Goal: Find contact information: Find contact information

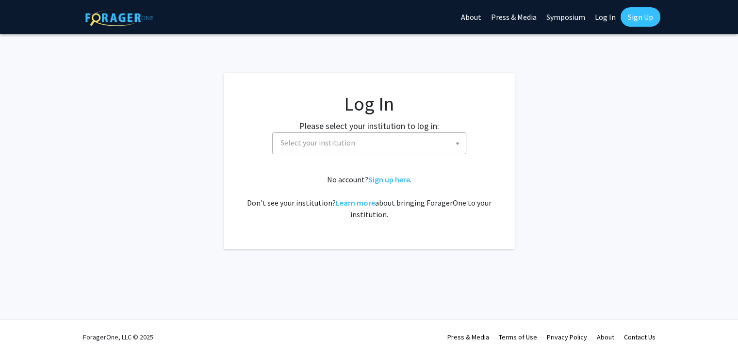
click at [357, 140] on span "Select your institution" at bounding box center [371, 143] width 189 height 20
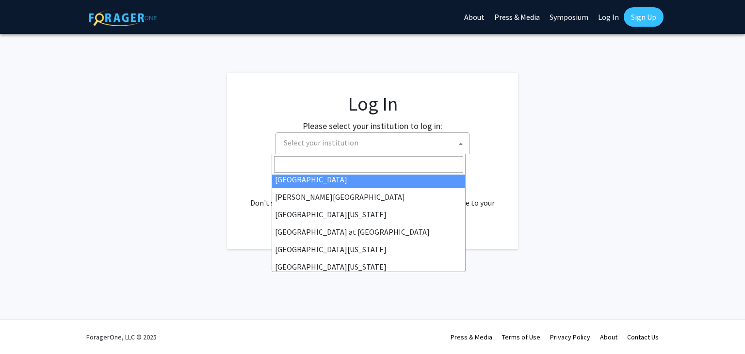
scroll to position [340, 0]
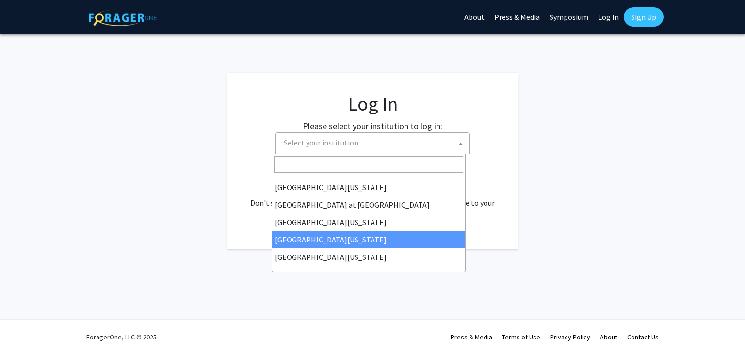
select select "31"
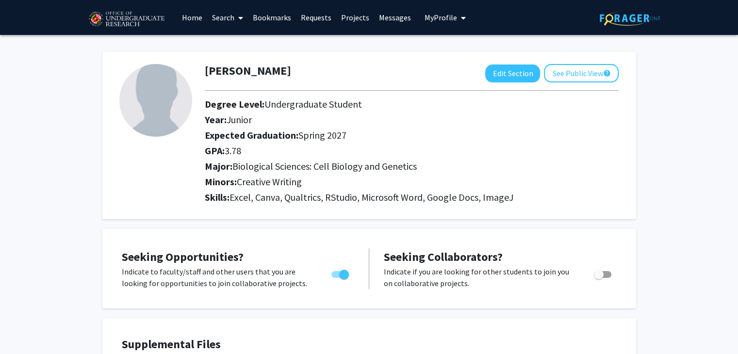
click at [276, 18] on link "Bookmarks" at bounding box center [272, 17] width 48 height 34
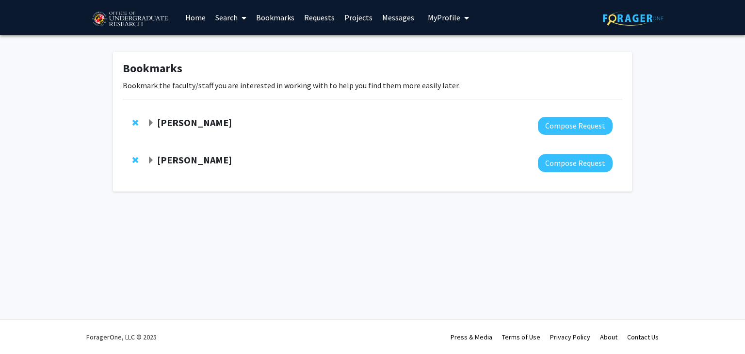
click at [149, 122] on span "Expand Macarena Farcuh Yuri Bookmark" at bounding box center [151, 123] width 8 height 8
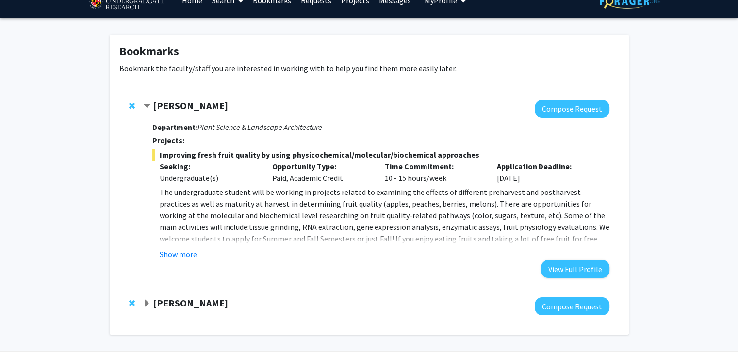
scroll to position [17, 0]
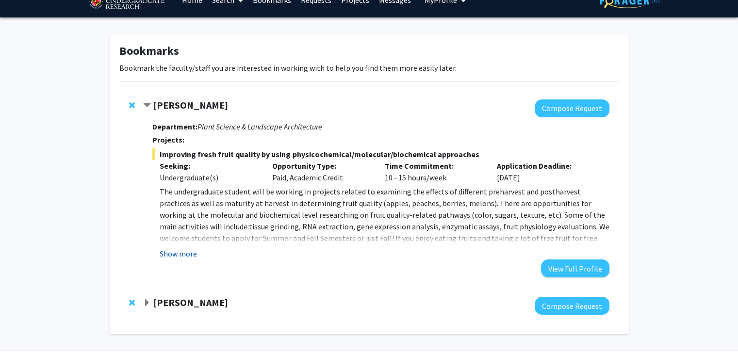
click at [187, 254] on button "Show more" at bounding box center [178, 254] width 37 height 12
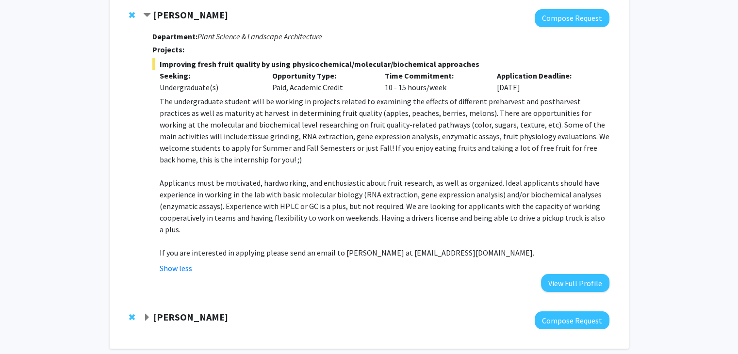
scroll to position [153, 0]
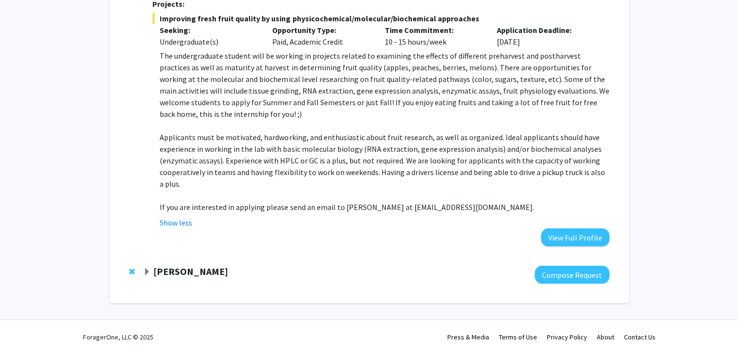
click at [149, 272] on span "Expand Pierre Jacob Bookmark" at bounding box center [147, 272] width 8 height 8
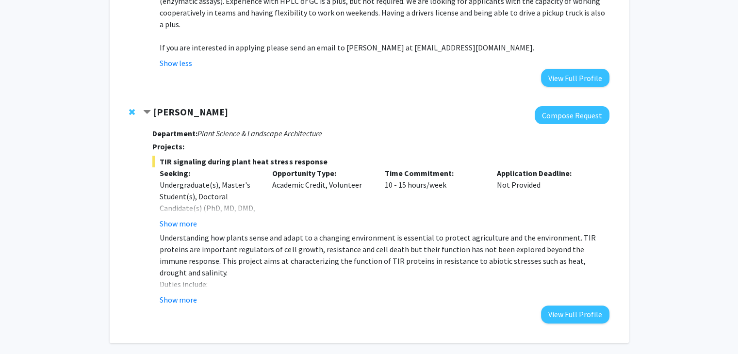
scroll to position [316, 0]
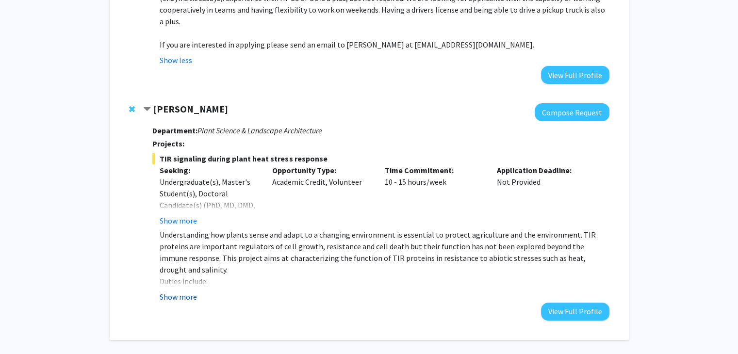
click at [185, 297] on button "Show more" at bounding box center [178, 297] width 37 height 12
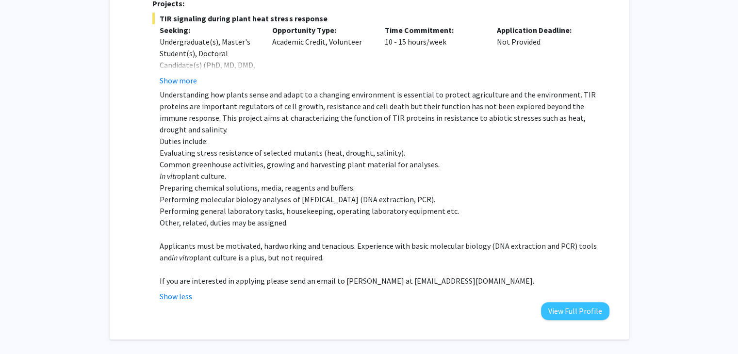
scroll to position [462, 0]
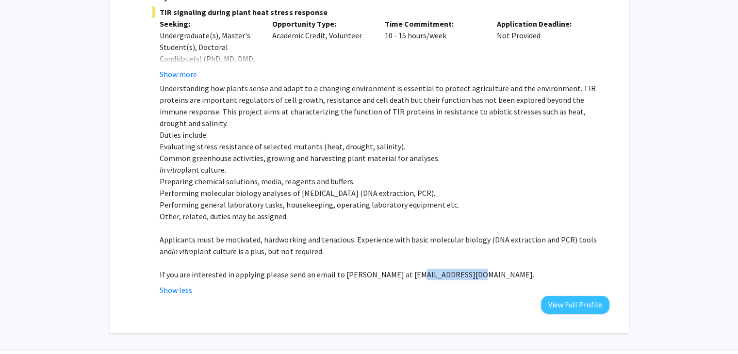
drag, startPoint x: 400, startPoint y: 264, endPoint x: 464, endPoint y: 257, distance: 64.0
click at [464, 269] on p "If you are interested in applying please send an email to Dr. Pierre Jacob at p…" at bounding box center [384, 275] width 449 height 12
copy p "pjacob@umd.edu."
click at [351, 257] on p at bounding box center [384, 263] width 449 height 12
drag, startPoint x: 342, startPoint y: 264, endPoint x: 465, endPoint y: 261, distance: 123.8
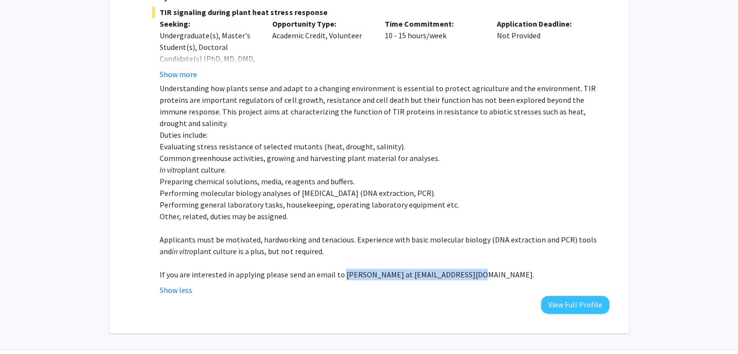
click at [465, 269] on p "If you are interested in applying please send an email to Dr. Pierre Jacob at p…" at bounding box center [384, 275] width 449 height 12
copy p "Dr. Pierre Jacob at pjacob@umd.edu."
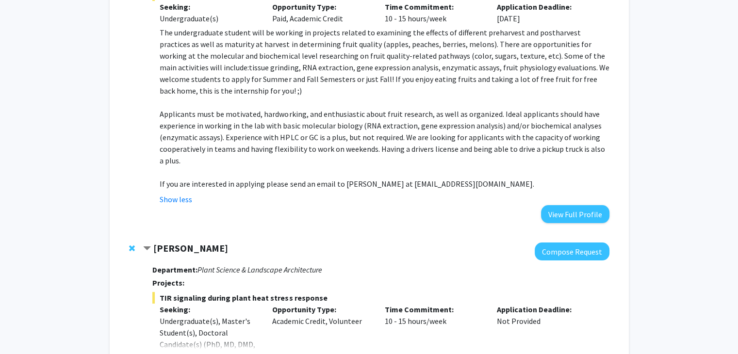
scroll to position [155, 0]
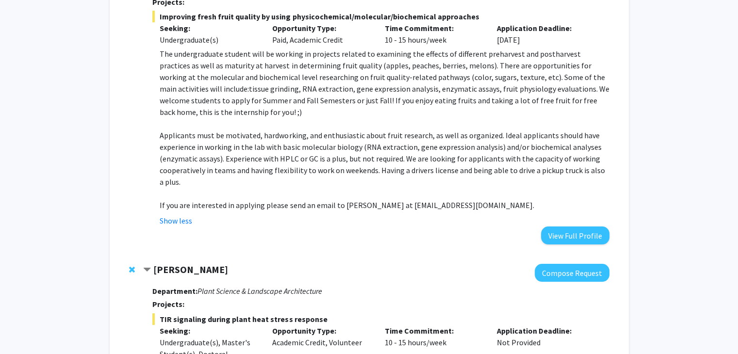
click at [378, 161] on span "Applicants must be motivated, hardworking, and enthusiastic about fruit researc…" at bounding box center [382, 159] width 445 height 56
drag, startPoint x: 343, startPoint y: 205, endPoint x: 480, endPoint y: 206, distance: 137.3
click at [480, 206] on span "If you are interested in applying please send an email to Dr. Macarena Farcuh a…" at bounding box center [347, 205] width 374 height 10
copy span "Dr. Macarena Farcuh at mfarcuh@umd.edu."
click at [442, 177] on p "Applicants must be motivated, hardworking, and enthusiastic about fruit researc…" at bounding box center [384, 159] width 449 height 58
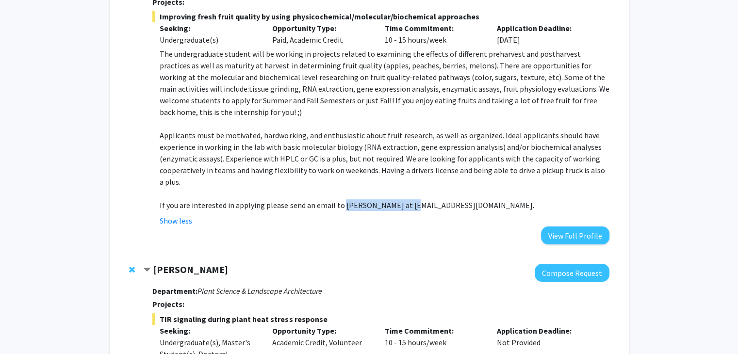
drag, startPoint x: 342, startPoint y: 207, endPoint x: 404, endPoint y: 203, distance: 61.7
click at [404, 203] on span "If you are interested in applying please send an email to Dr. Macarena Farcuh a…" at bounding box center [347, 205] width 374 height 10
copy span "Dr. Macarena Farcuh"
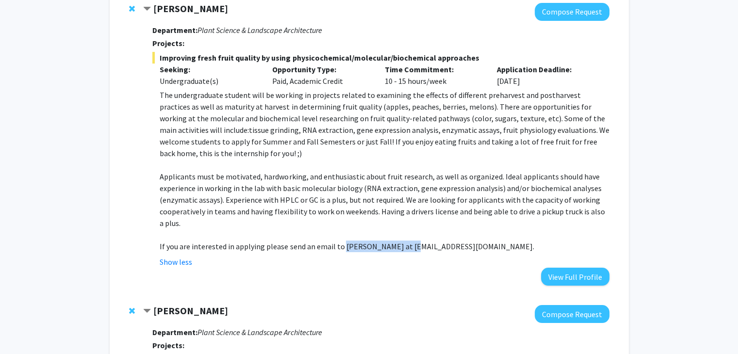
scroll to position [114, 0]
click at [145, 7] on span "Contract Macarena Farcuh Yuri Bookmark" at bounding box center [147, 9] width 8 height 8
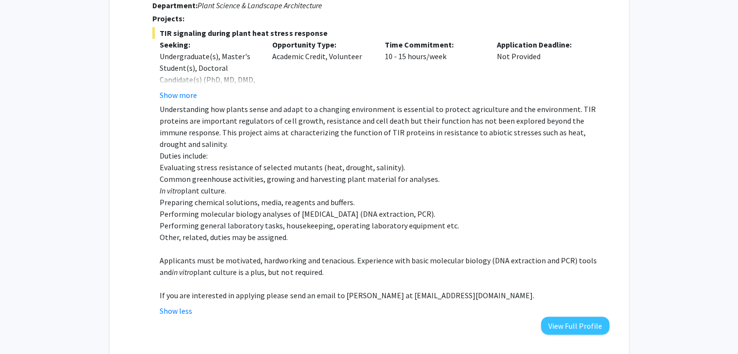
scroll to position [215, 0]
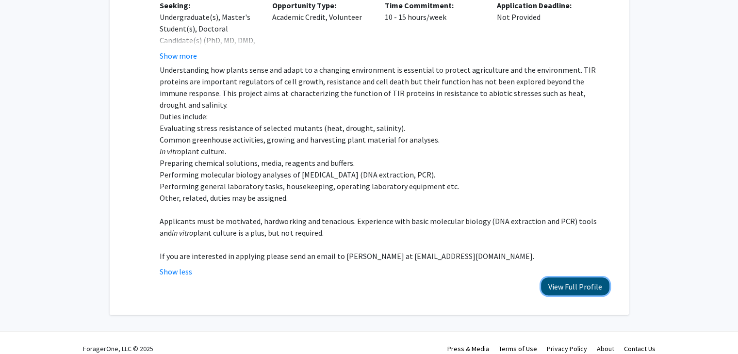
click at [568, 277] on button "View Full Profile" at bounding box center [575, 286] width 68 height 18
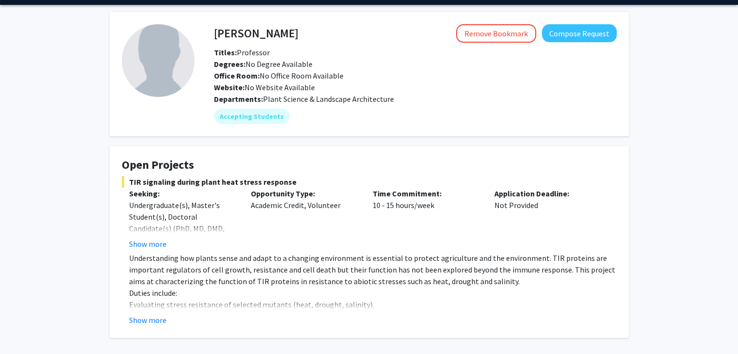
scroll to position [74, 0]
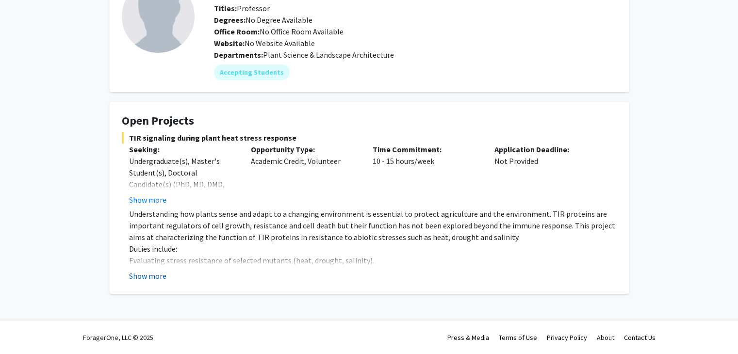
click at [152, 279] on button "Show more" at bounding box center [147, 276] width 37 height 12
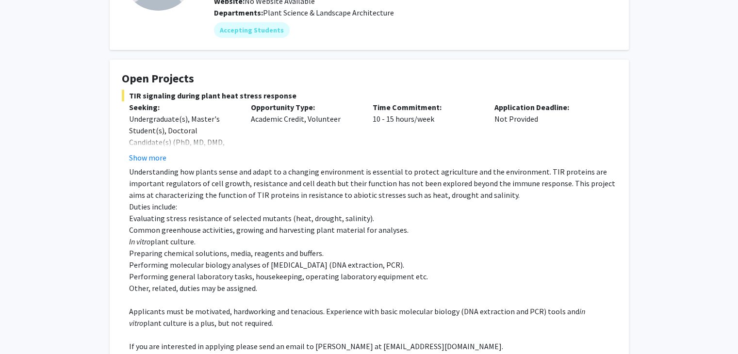
scroll to position [138, 0]
